Goal: Task Accomplishment & Management: Manage account settings

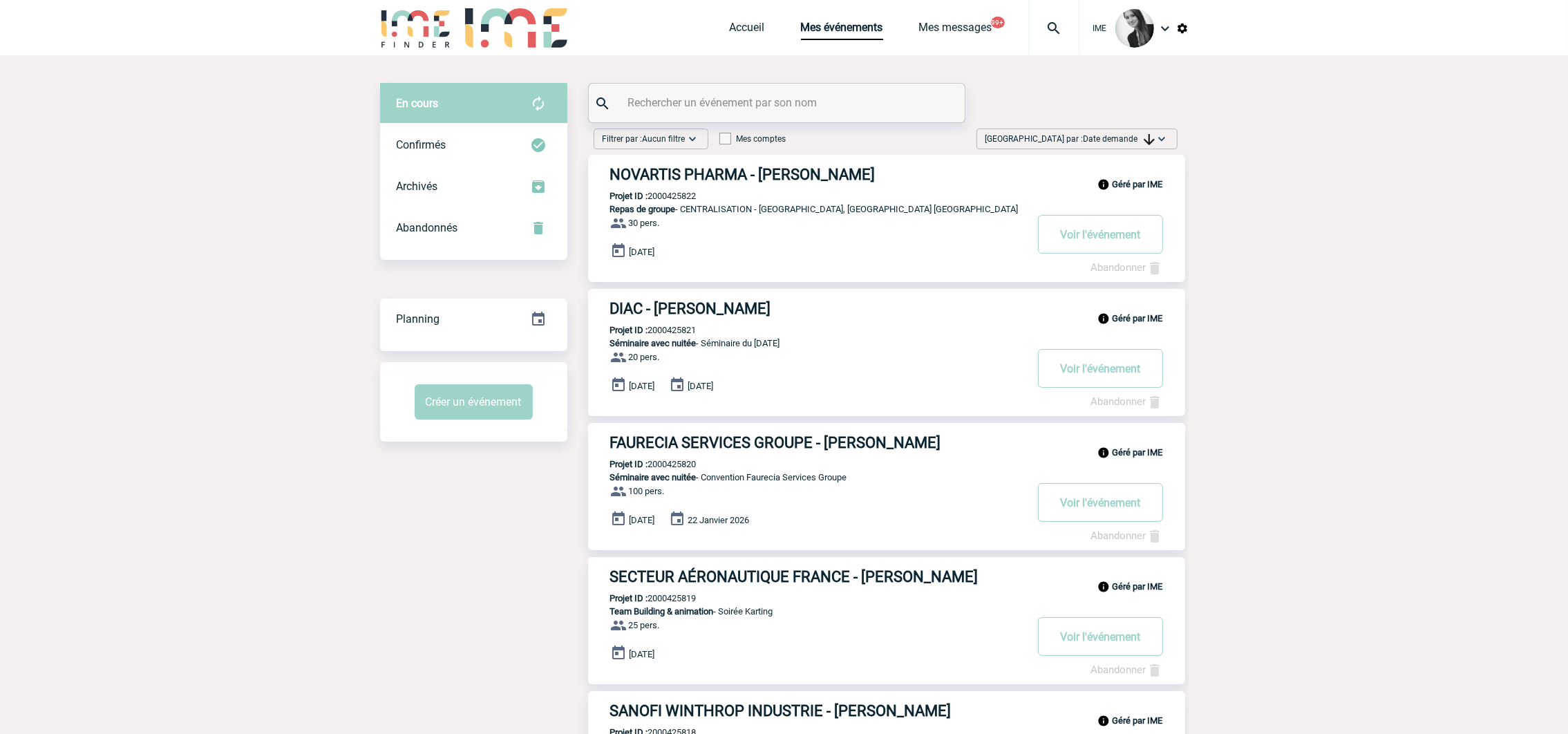
click at [1152, 129] on div "Trier par : Date demande Aucun tri Date d'événement Date d'événement Date deman…" at bounding box center [1077, 139] width 201 height 21
click at [1117, 239] on div "Date demande" at bounding box center [1118, 243] width 117 height 21
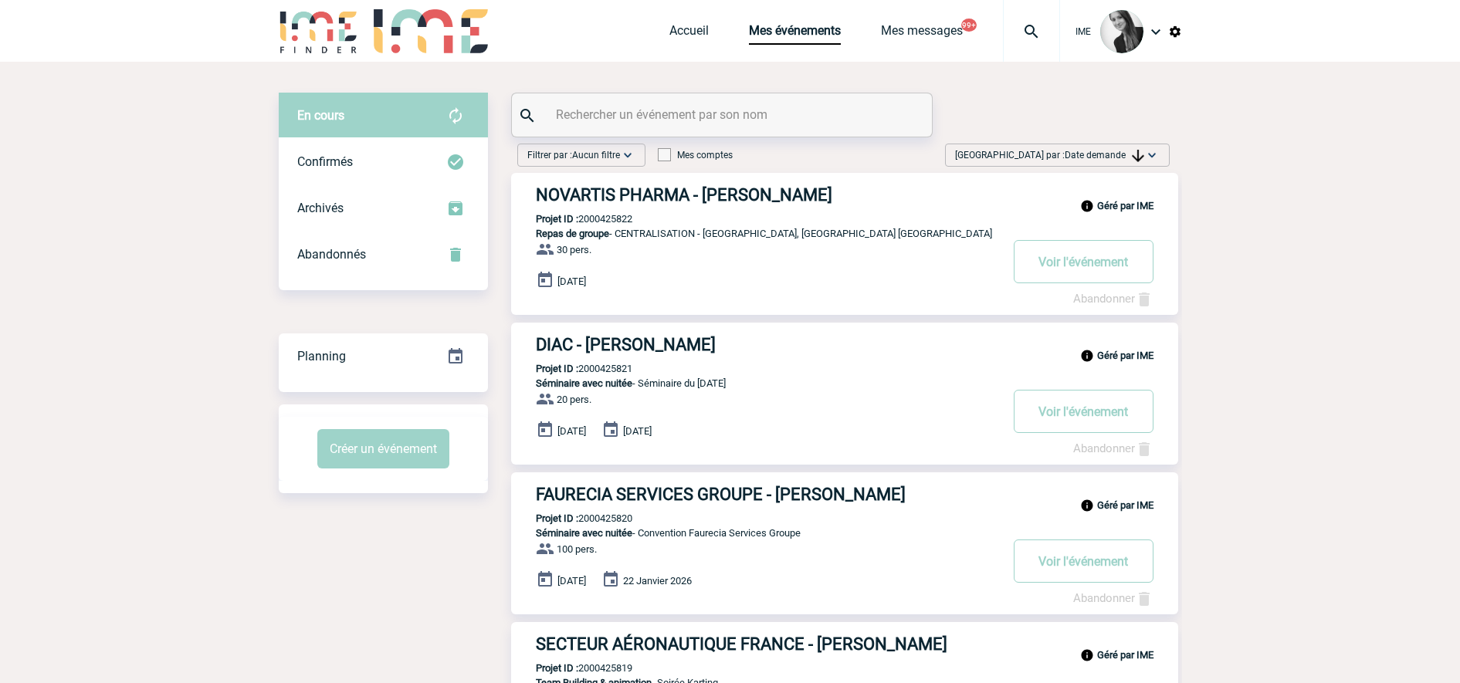
drag, startPoint x: 1117, startPoint y: 150, endPoint x: 1117, endPoint y: 254, distance: 104.3
click at [1118, 151] on span "Date demande" at bounding box center [1105, 155] width 80 height 11
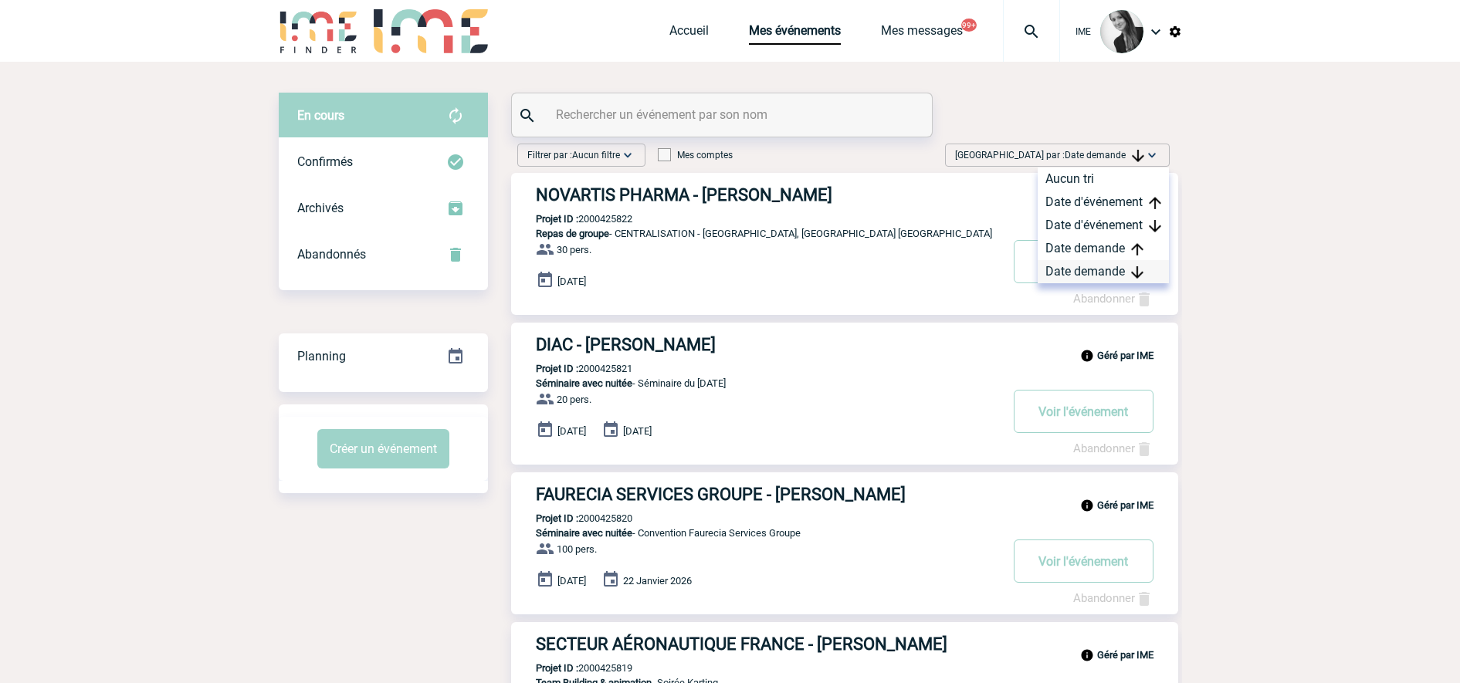
click at [1097, 277] on div "Date demande" at bounding box center [1103, 271] width 131 height 23
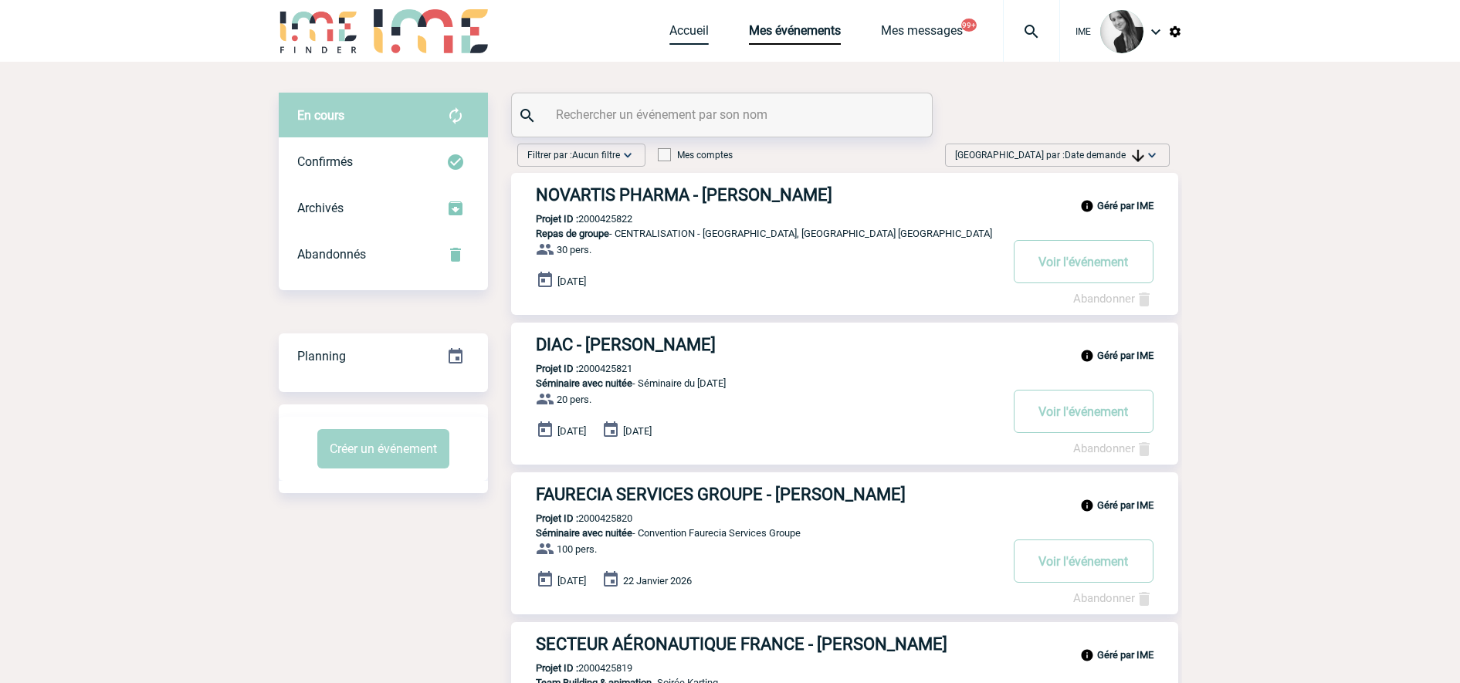
click at [677, 36] on link "Accueil" at bounding box center [689, 34] width 39 height 22
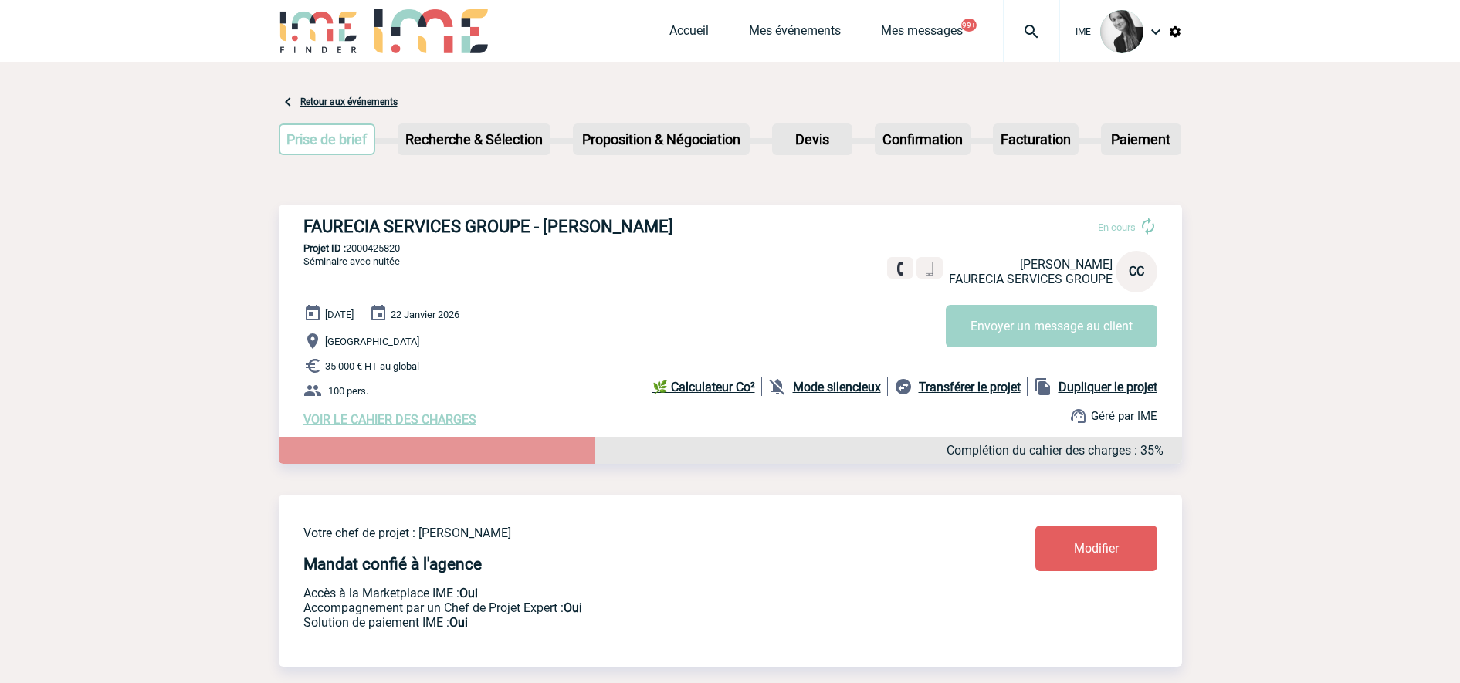
click at [663, 32] on div "IME Accueil Mes événements 99+" at bounding box center [731, 33] width 904 height 66
click at [698, 25] on link "Accueil" at bounding box center [689, 34] width 39 height 22
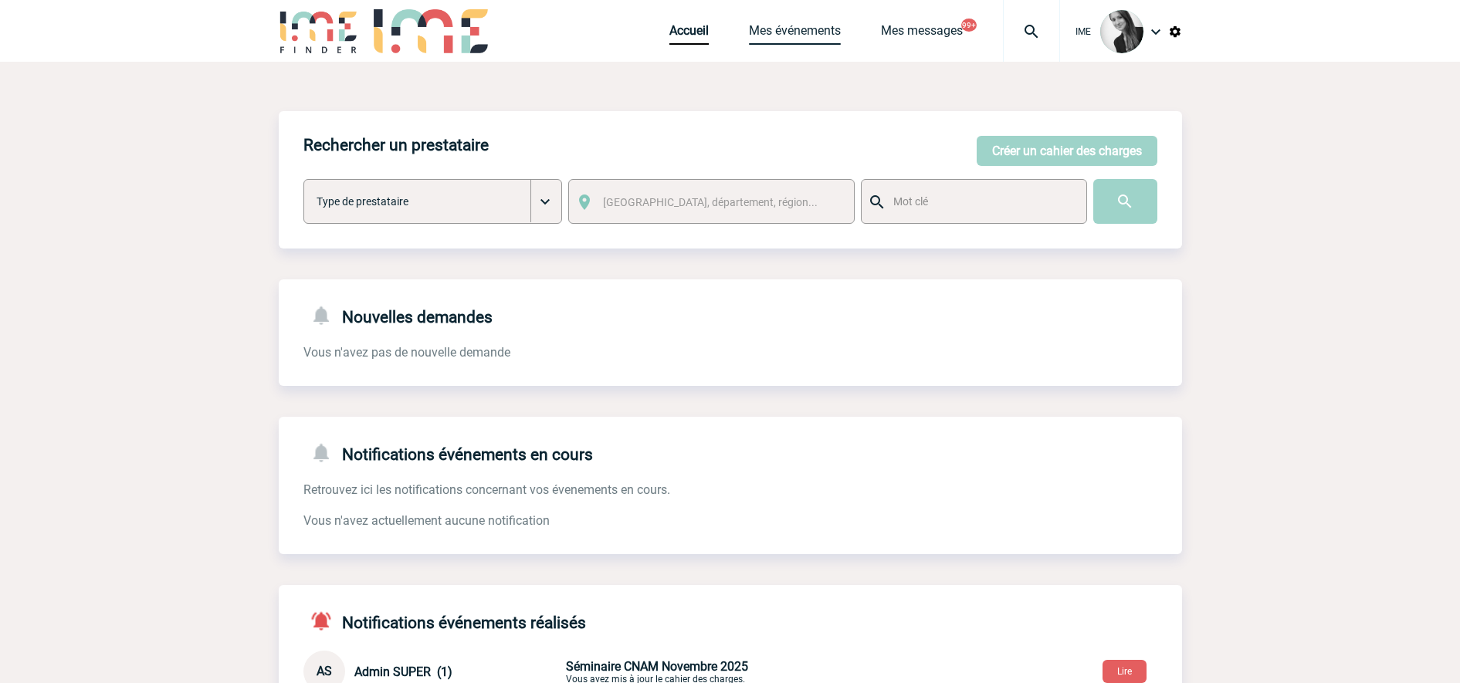
click at [829, 39] on link "Mes événements" at bounding box center [795, 34] width 92 height 22
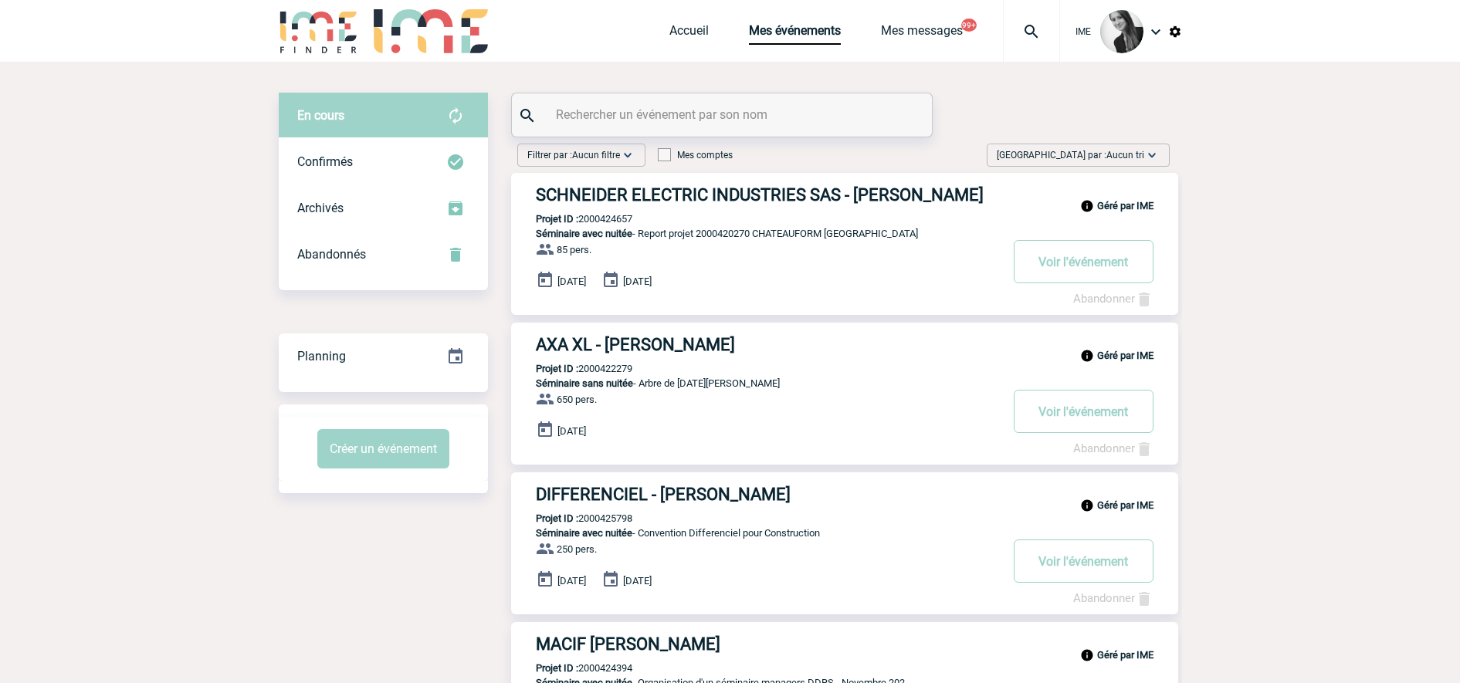
click at [1105, 147] on div "[GEOGRAPHIC_DATA] par : Aucun tri Aucun tri Date d'événement Date d'événement D…" at bounding box center [1078, 155] width 183 height 23
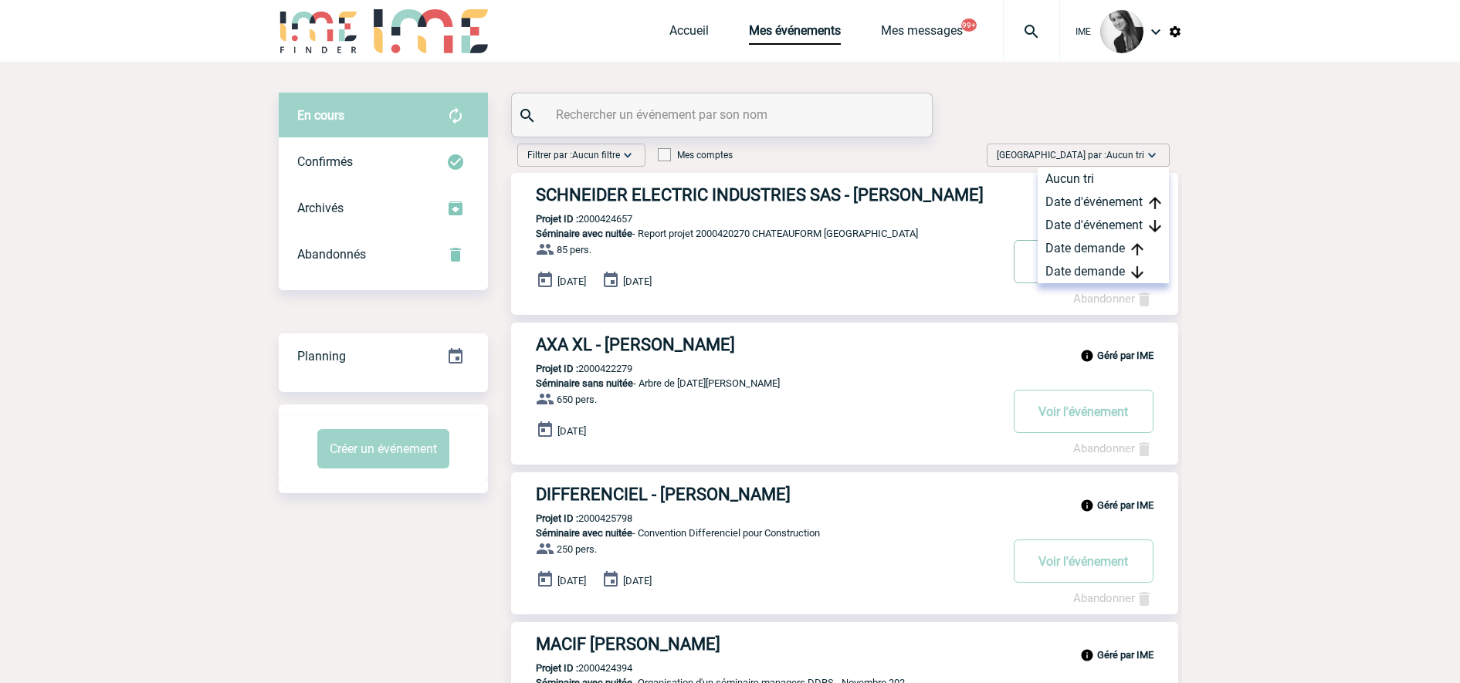
click at [1112, 283] on button "Voir l'événement" at bounding box center [1084, 261] width 140 height 43
click at [1136, 264] on div "Date demande" at bounding box center [1103, 271] width 131 height 23
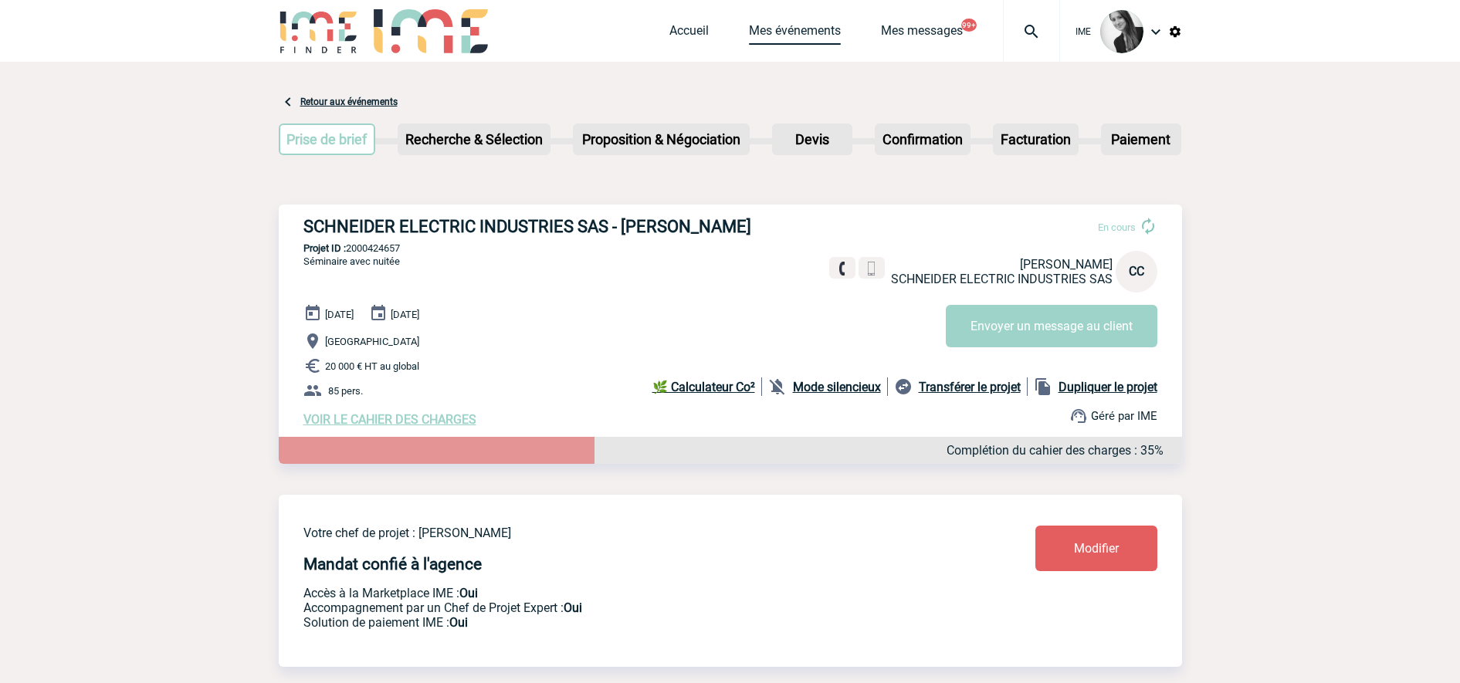
drag, startPoint x: 780, startPoint y: 27, endPoint x: 948, endPoint y: 266, distance: 292.0
click at [781, 25] on link "Mes événements" at bounding box center [795, 34] width 92 height 22
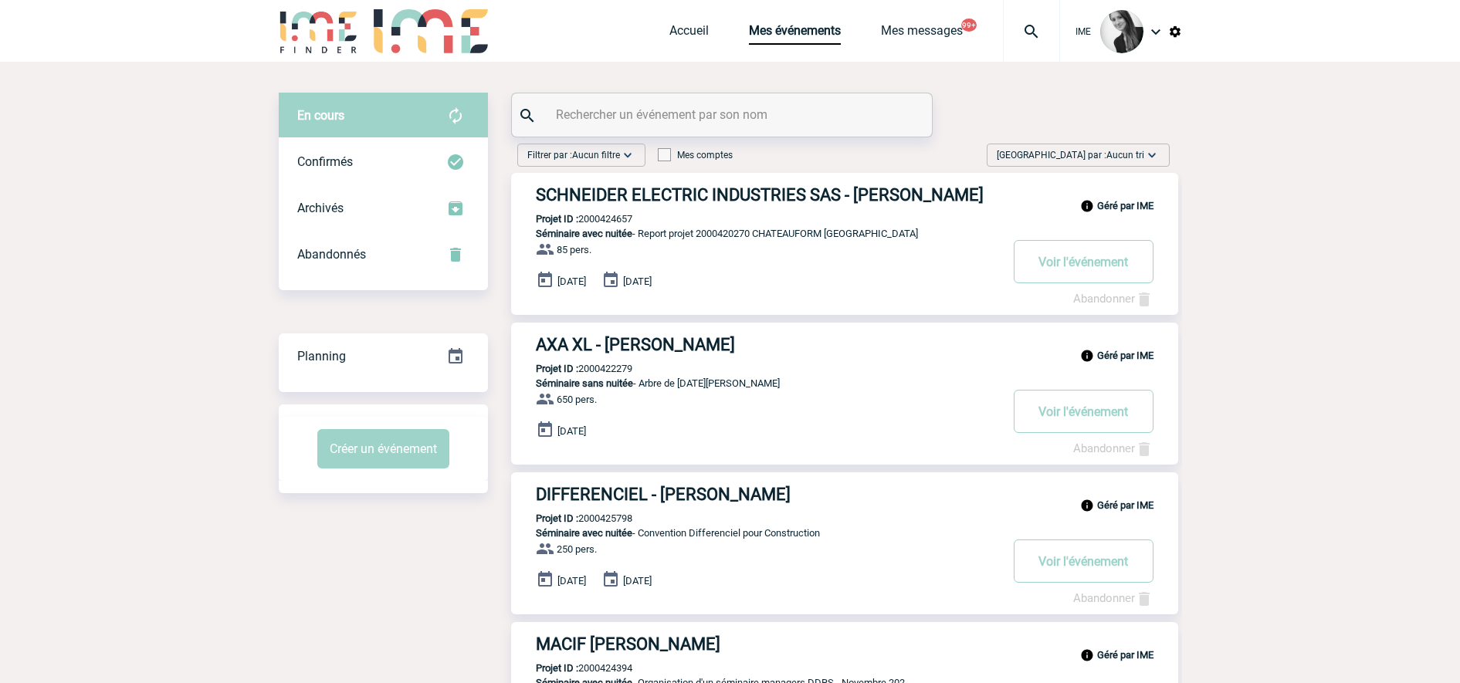
click at [1141, 158] on span "Aucun tri" at bounding box center [1126, 155] width 38 height 11
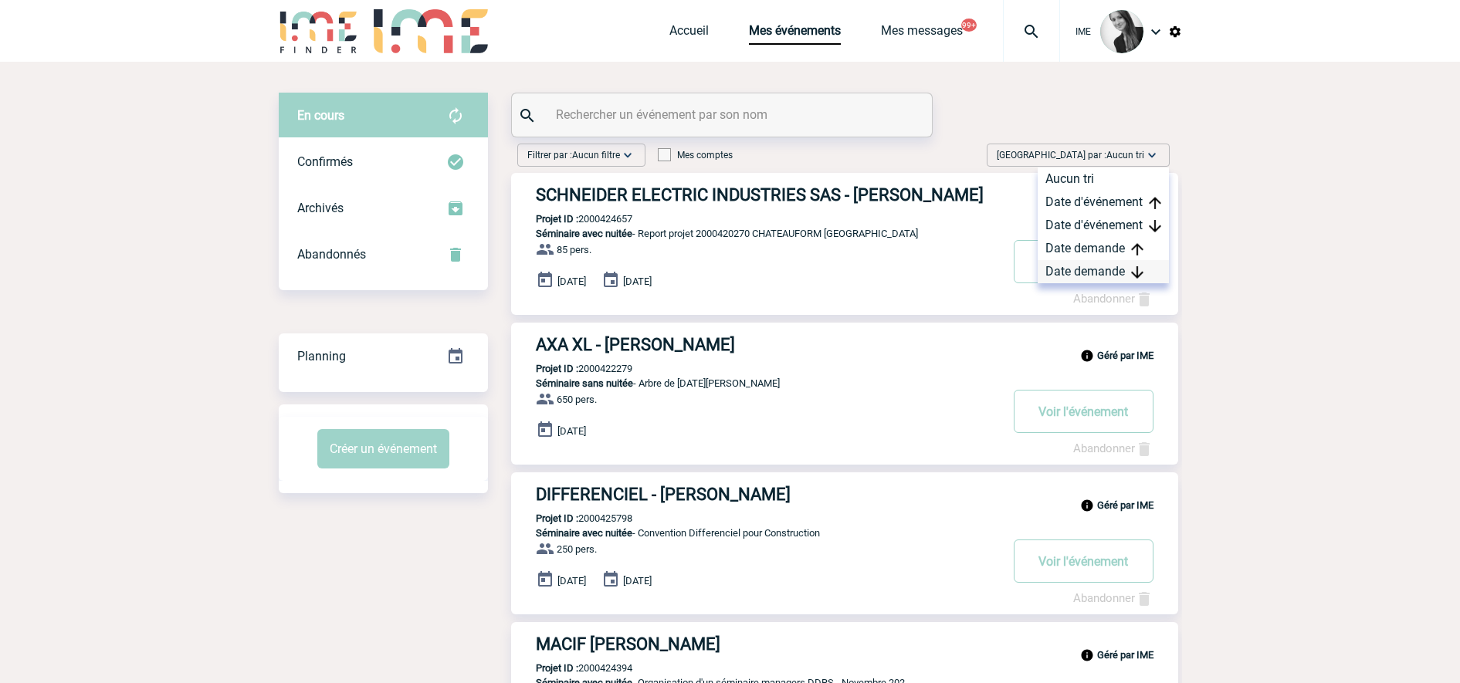
click at [1127, 275] on div "Date demande" at bounding box center [1103, 271] width 131 height 23
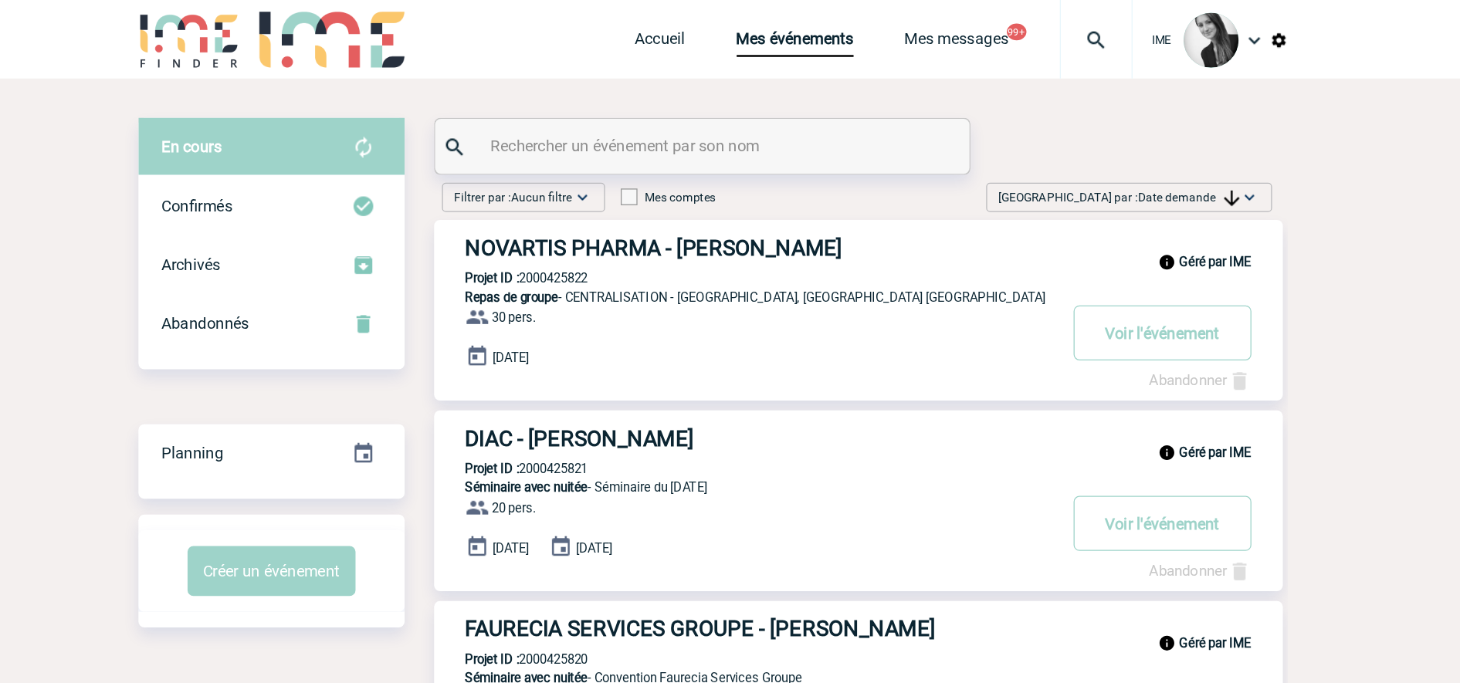
drag, startPoint x: 1106, startPoint y: 150, endPoint x: 1110, endPoint y: 184, distance: 34.2
click at [1106, 150] on span "Date demande" at bounding box center [1105, 155] width 80 height 11
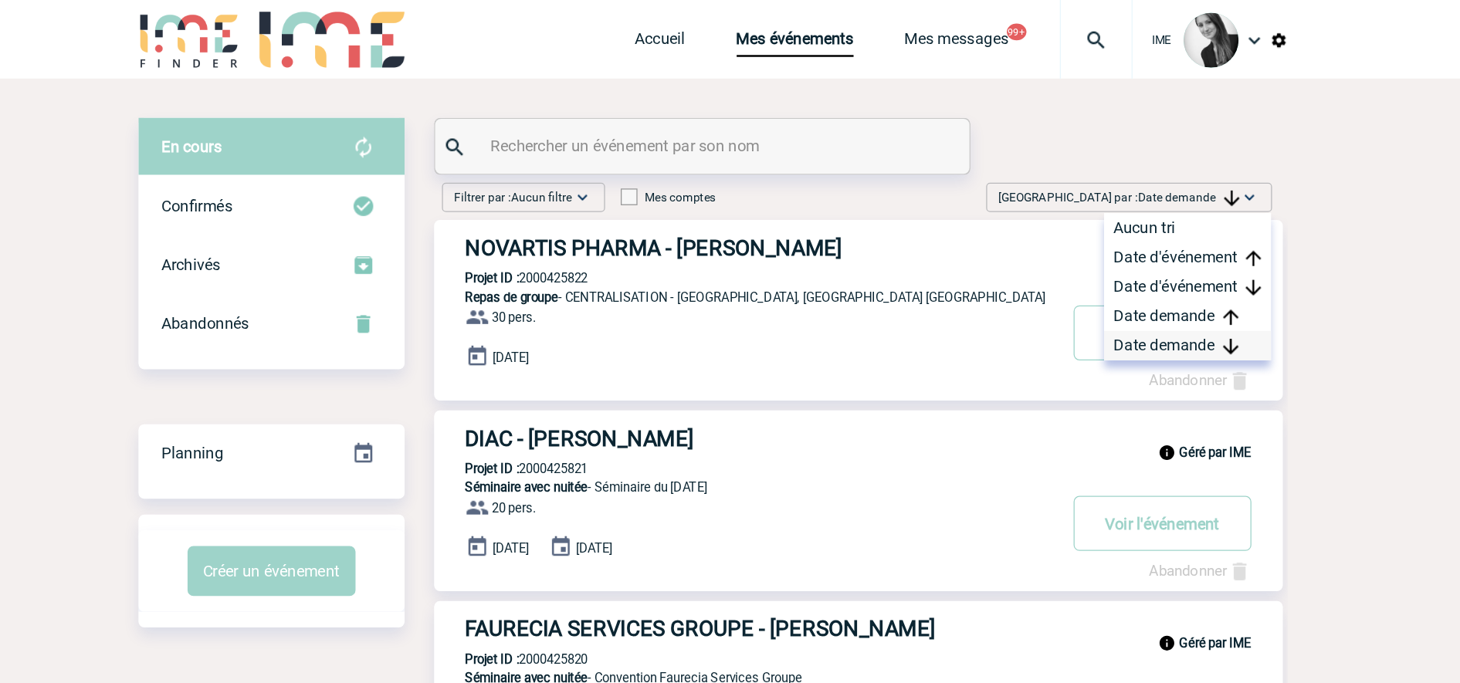
click at [1107, 278] on div "Date demande" at bounding box center [1103, 271] width 131 height 23
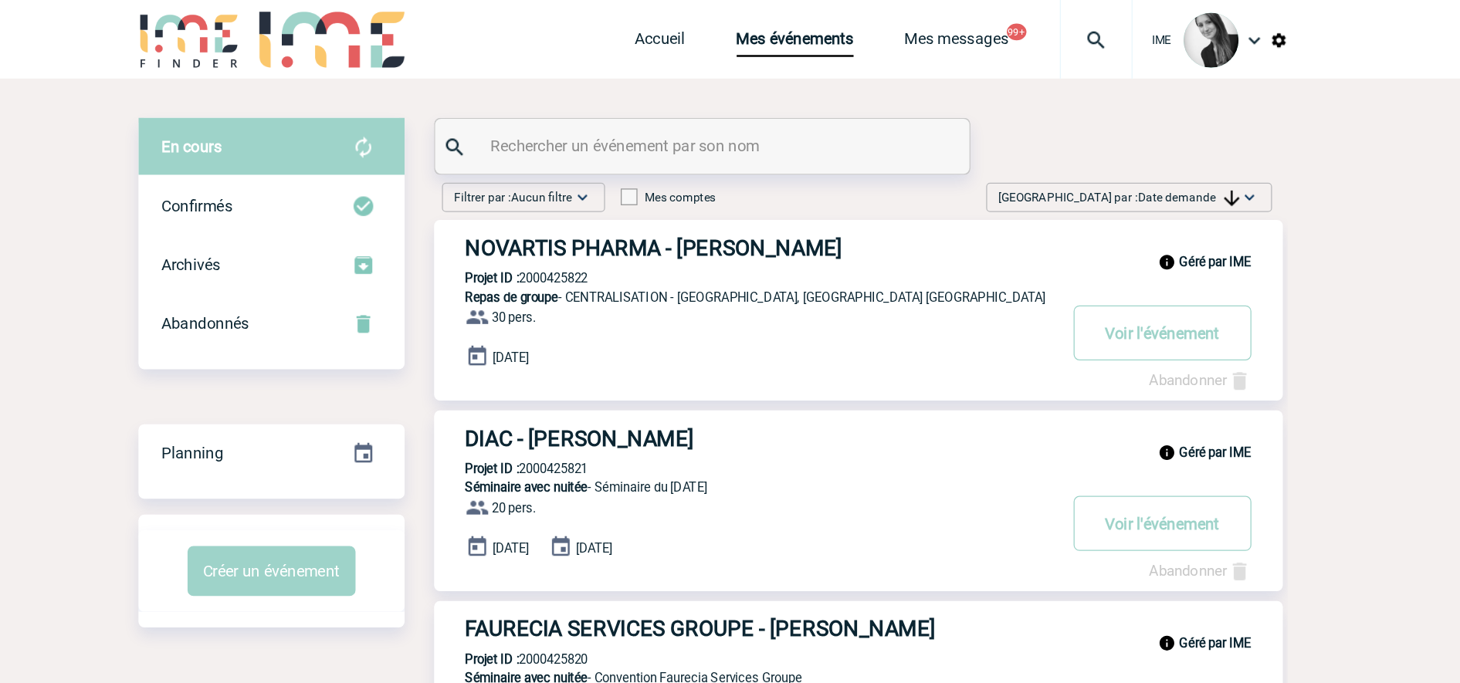
click at [1125, 161] on span "[GEOGRAPHIC_DATA] par : Date demande" at bounding box center [1049, 155] width 189 height 15
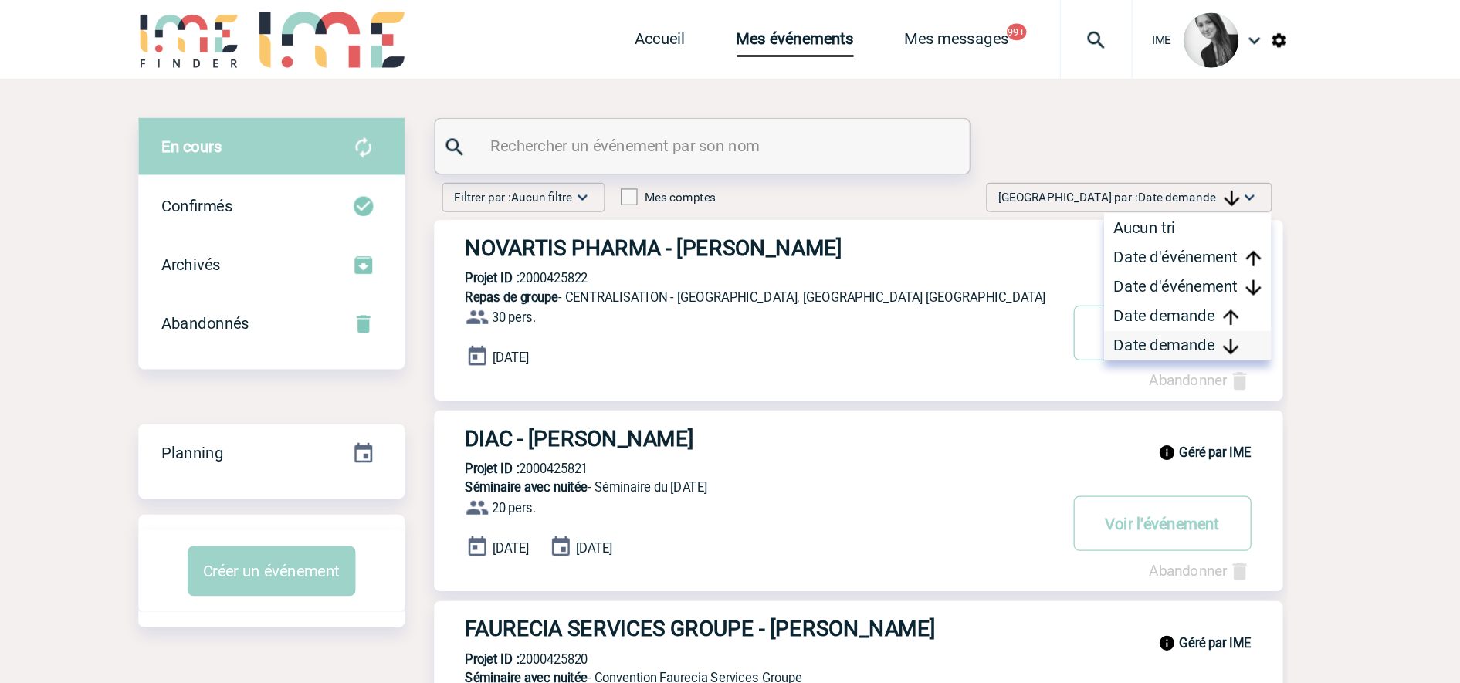
drag, startPoint x: 1103, startPoint y: 269, endPoint x: 1142, endPoint y: 248, distance: 44.6
click at [1106, 270] on div "Date demande" at bounding box center [1103, 271] width 131 height 23
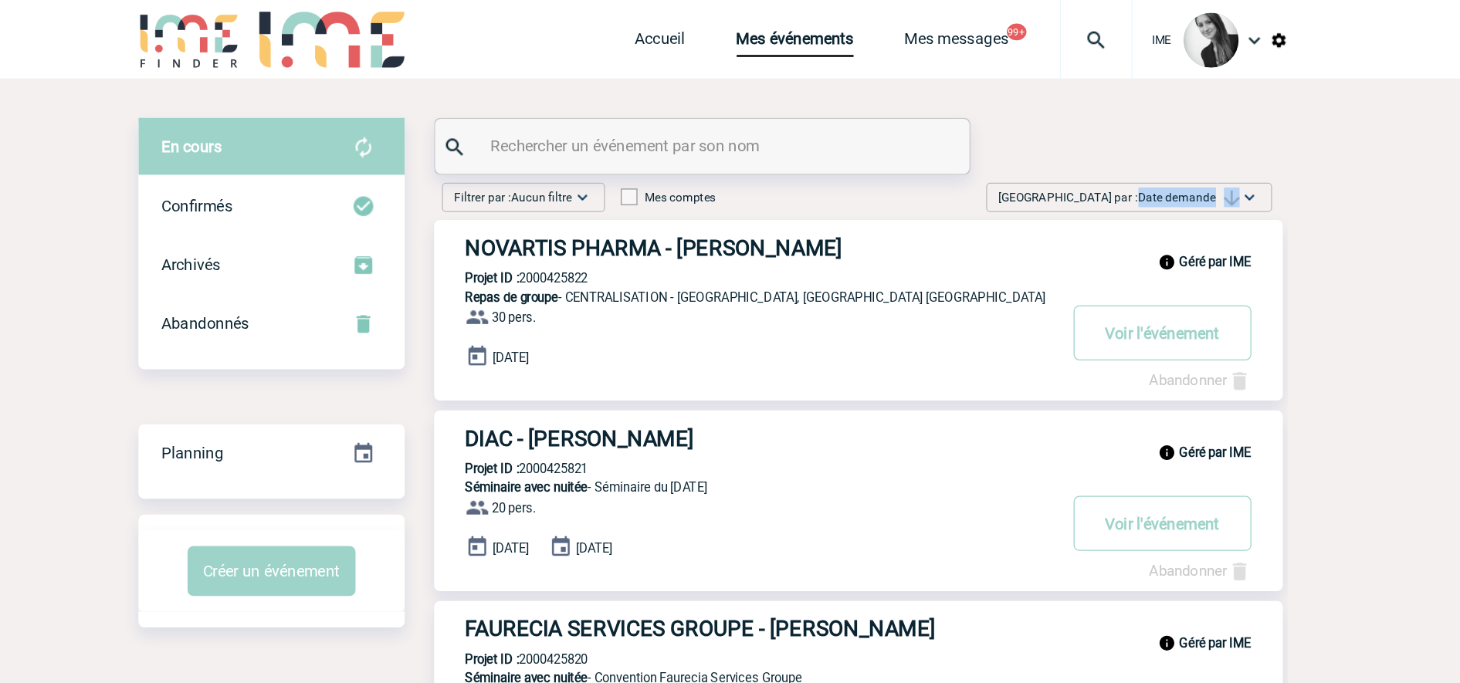
click at [1139, 148] on span "[GEOGRAPHIC_DATA] par : Date demande" at bounding box center [1049, 155] width 189 height 15
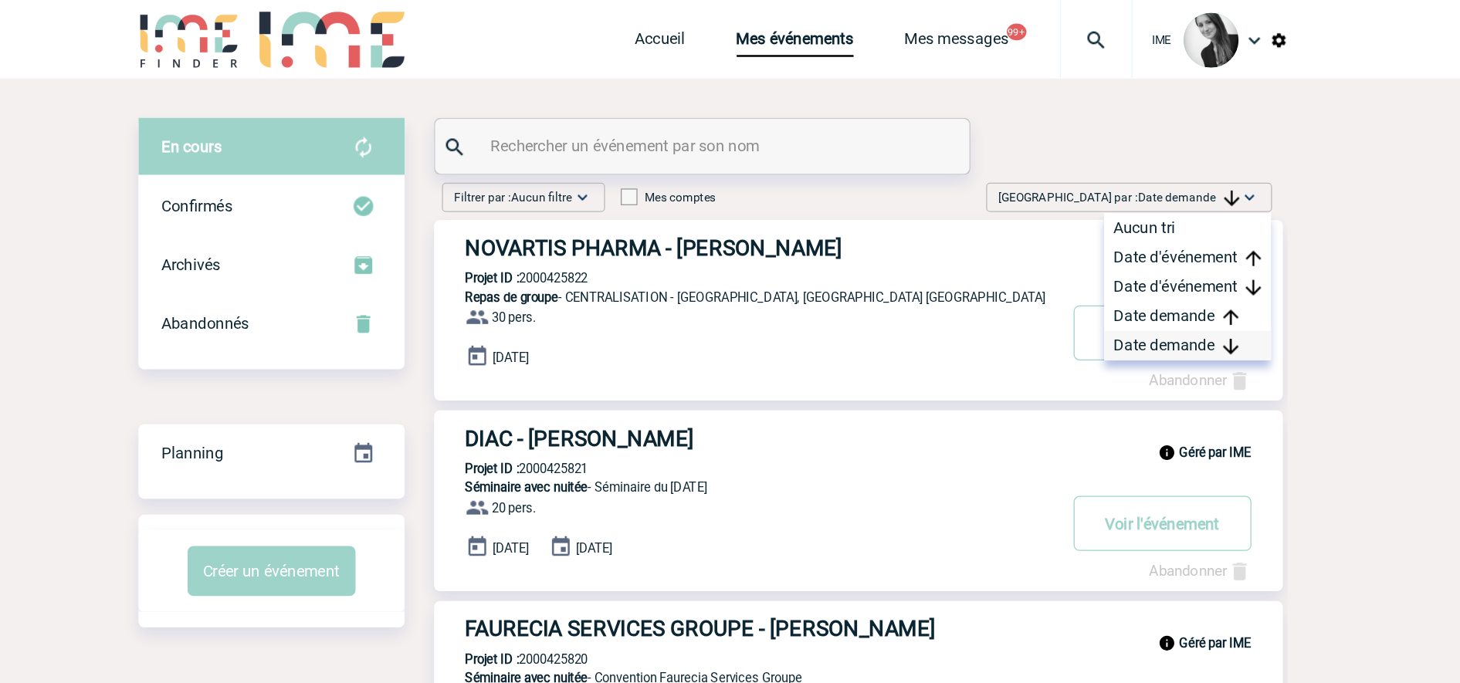
click at [1091, 276] on div "Date demande" at bounding box center [1103, 271] width 131 height 23
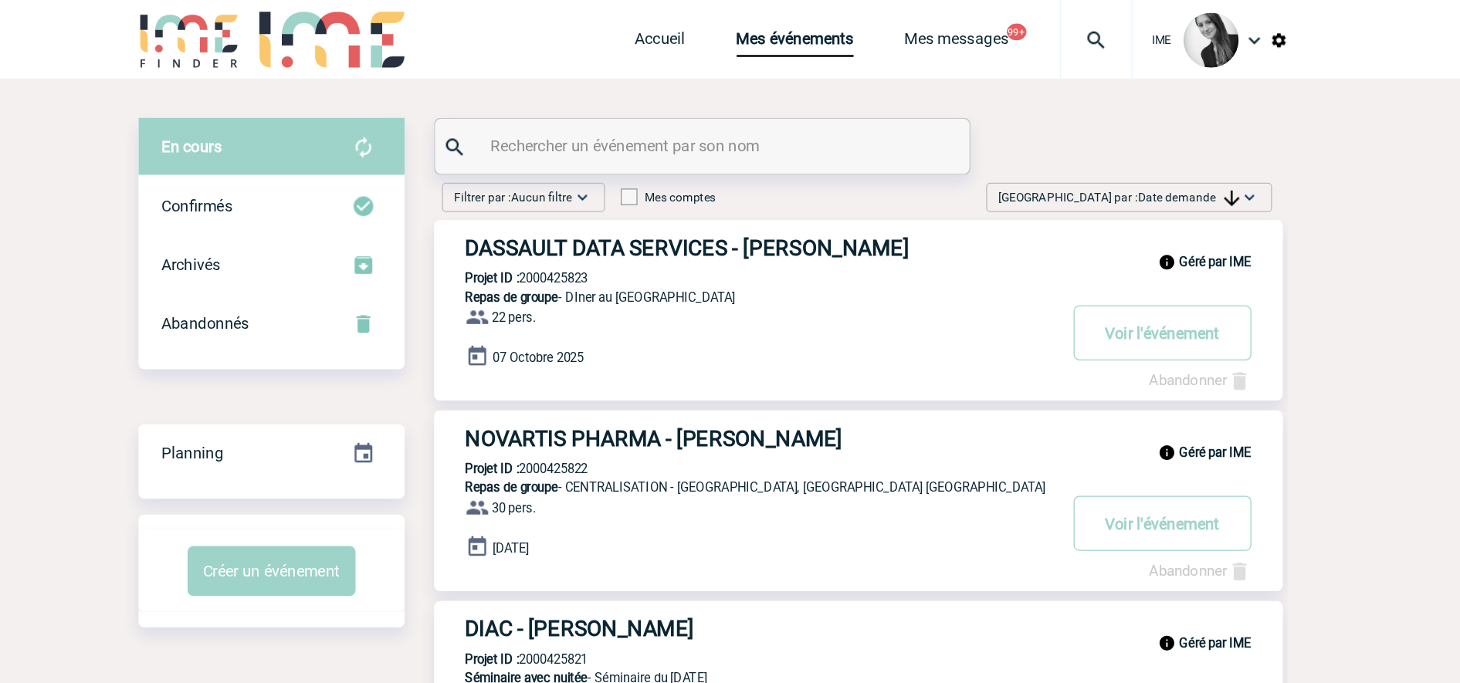
click at [1145, 155] on img at bounding box center [1151, 155] width 15 height 15
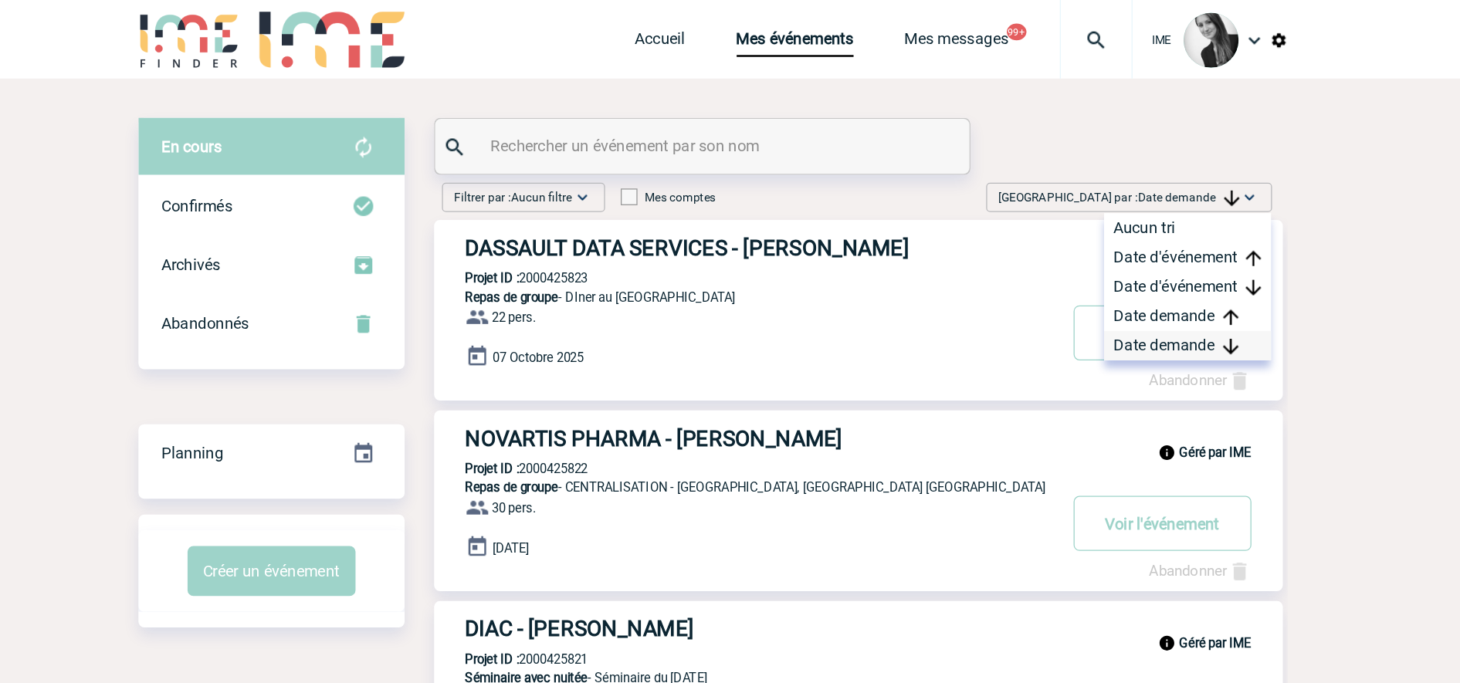
click at [1097, 276] on div "Date demande" at bounding box center [1103, 271] width 131 height 23
